Goal: Find specific page/section: Find specific page/section

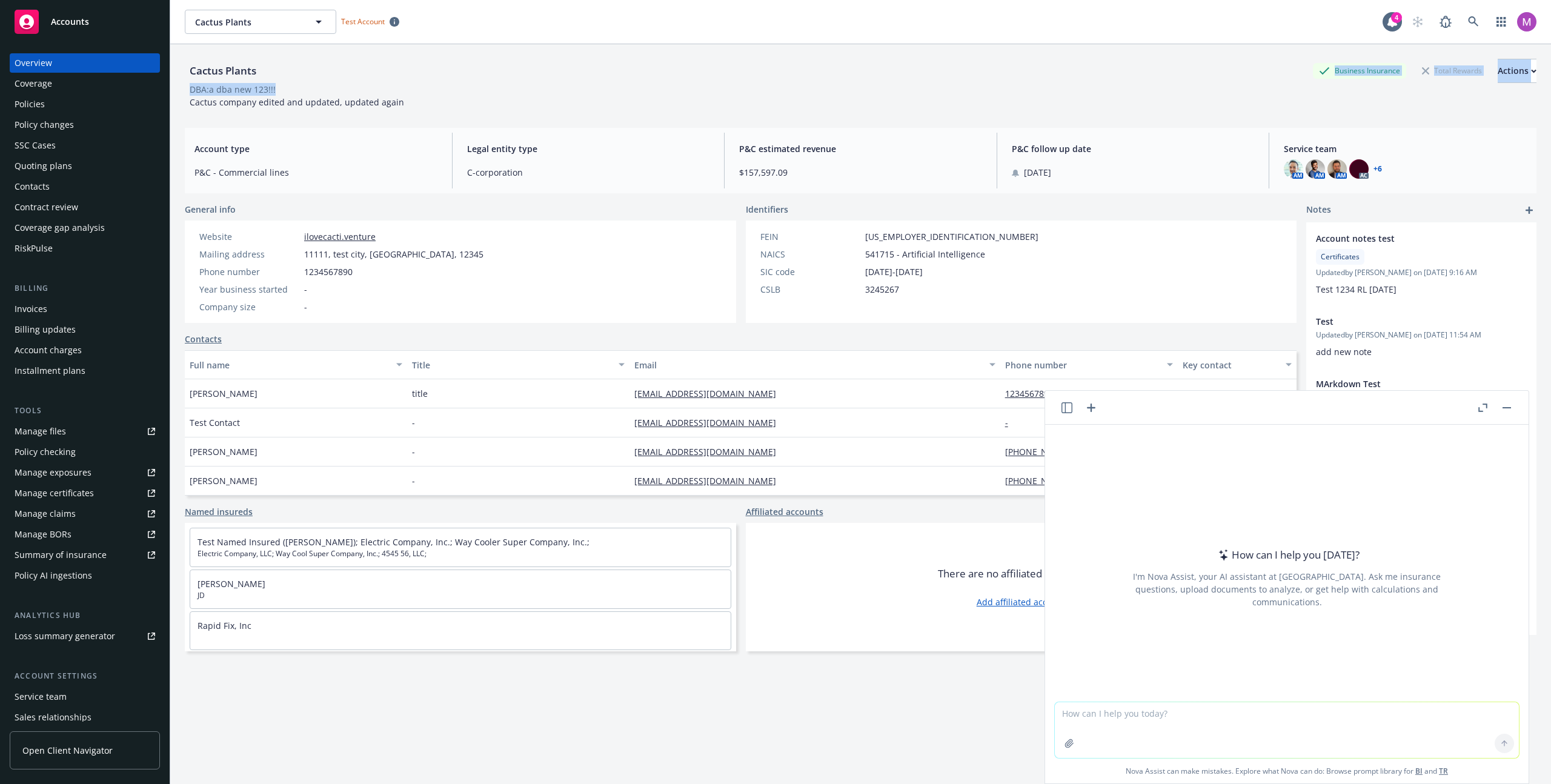
click at [850, 91] on div "Cactus Plants Business Insurance Total Rewards Actions DBA: a dba new 123!!! Ca…" at bounding box center [861, 83] width 1352 height 50
click at [1510, 409] on button "button" at bounding box center [1507, 407] width 15 height 15
